Goal: Transaction & Acquisition: Purchase product/service

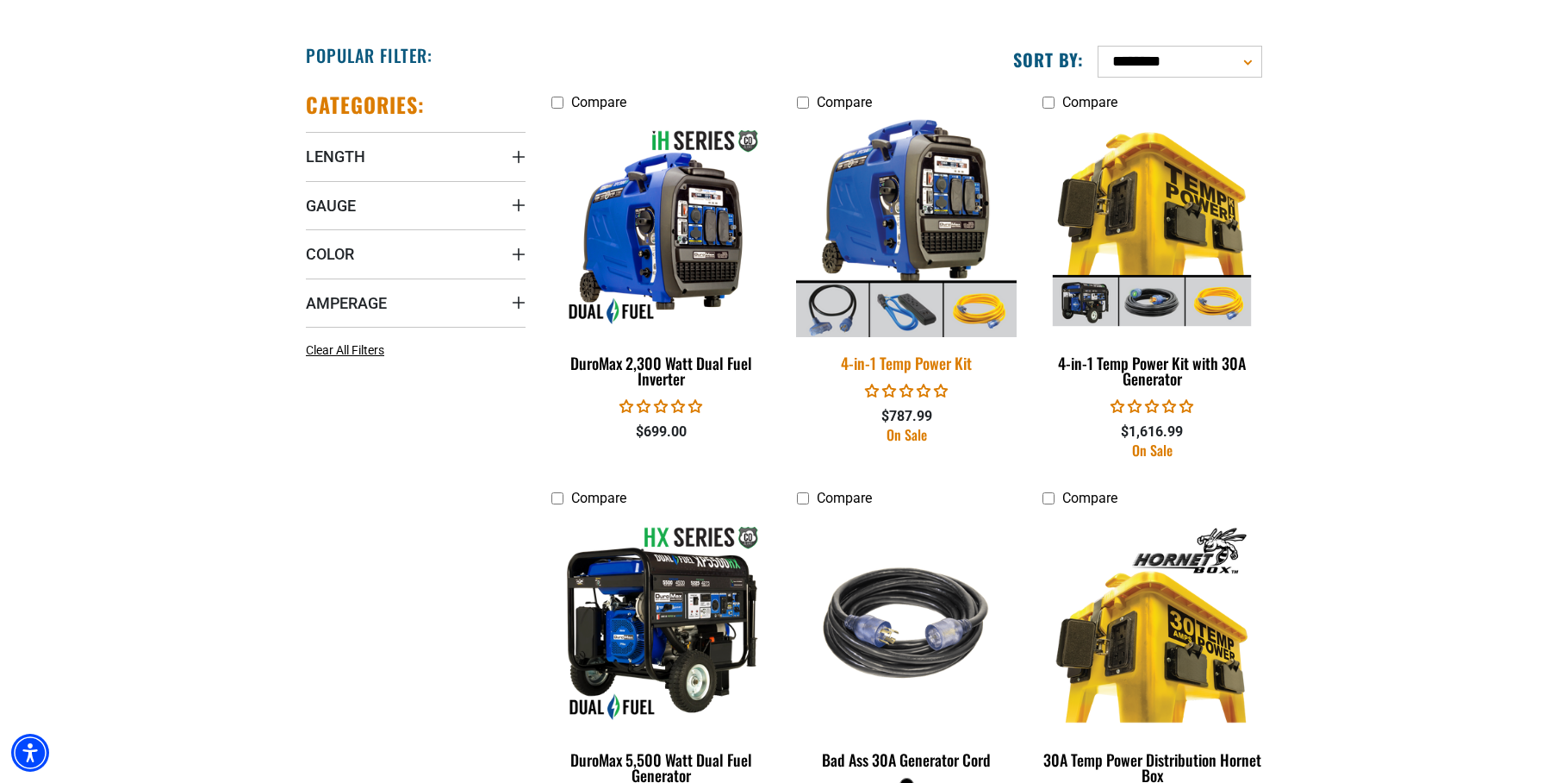
click at [910, 208] on img at bounding box center [906, 226] width 241 height 220
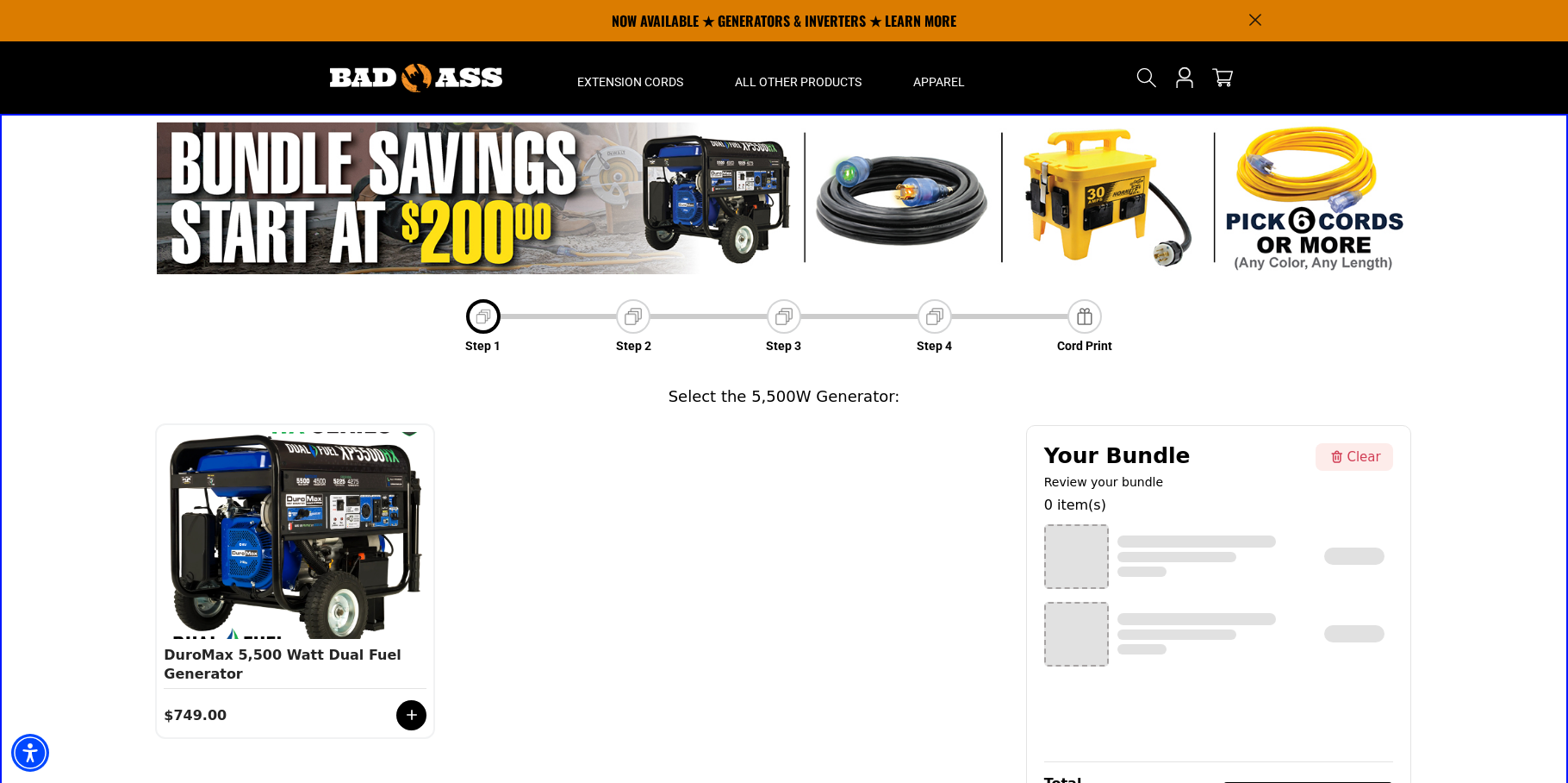
click at [105, 81] on header "Home Extension Cords All Extension Cords General Purpose" at bounding box center [784, 77] width 1568 height 72
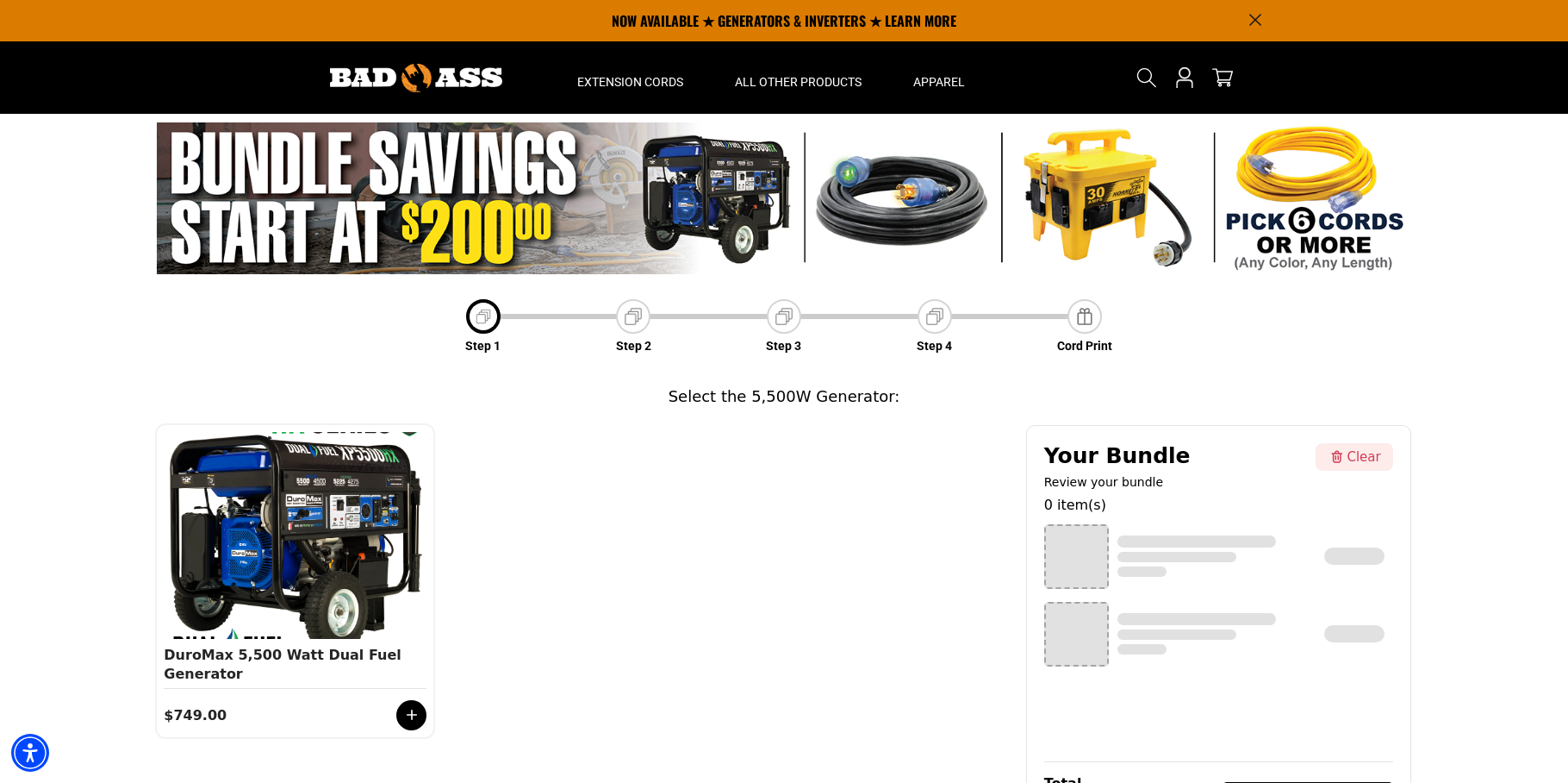
click at [83, 426] on div "Step 1 Step 2 Step 3 Step 4 Cord Print Select the 5,500W Generator: Category 1 …" at bounding box center [784, 485] width 1568 height 744
click at [120, 293] on div "Step 1 Step 2 Step 3 Step 4 Cord Print Select the 5,500W Generator: Category 1 …" at bounding box center [784, 485] width 1568 height 744
